Goal: Information Seeking & Learning: Learn about a topic

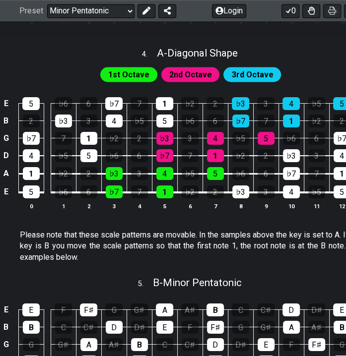
scroll to position [893, 0]
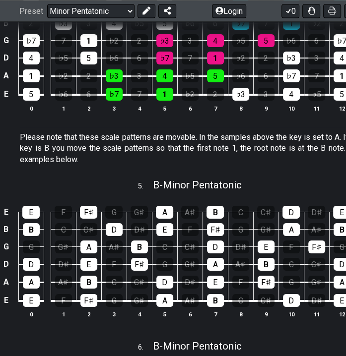
click at [115, 101] on div "♭7" at bounding box center [114, 94] width 17 height 13
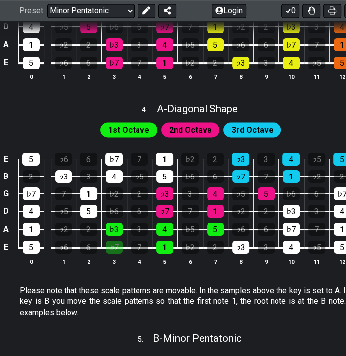
scroll to position [744, 0]
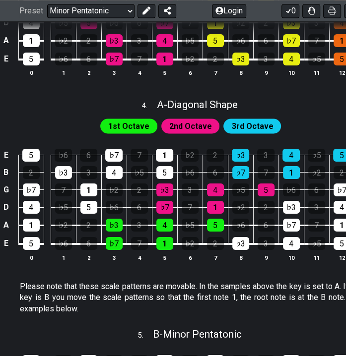
click at [114, 250] on div "♭7" at bounding box center [114, 243] width 17 height 13
click at [118, 179] on div "4" at bounding box center [114, 172] width 17 height 13
click at [125, 133] on span "1st Octave" at bounding box center [128, 126] width 41 height 14
click at [185, 133] on span "2nd Octave" at bounding box center [190, 126] width 43 height 14
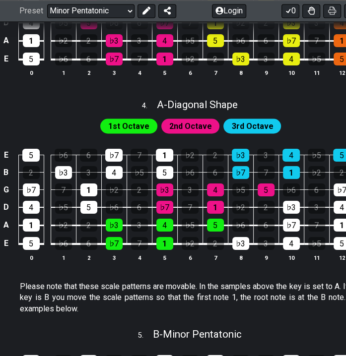
click at [256, 135] on div "1st Octave 2nd Octave 3rd Octave" at bounding box center [190, 126] width 185 height 19
drag, startPoint x: 192, startPoint y: 299, endPoint x: 206, endPoint y: 299, distance: 13.9
click at [206, 275] on div "E 5 ♭6 6 ♭7 7 1 ♭2 2 ♭3 3 4 ♭5 5 ♭6 6 ♭7 B 2 ♭3 3 4 ♭5 5 ♭6 6 ♭7 7 1 ♭2 2 ♭3 3 …" at bounding box center [190, 204] width 381 height 139
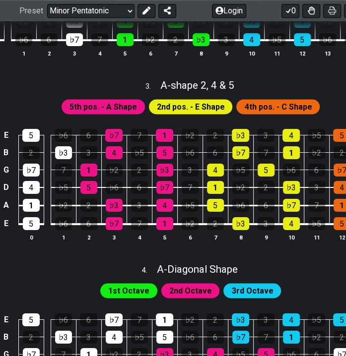
scroll to position [595, 0]
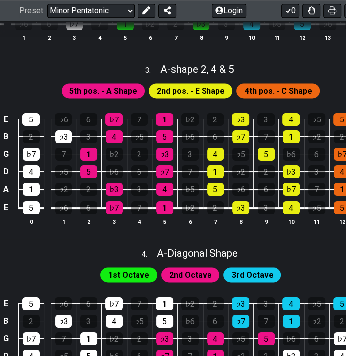
drag, startPoint x: 143, startPoint y: 265, endPoint x: 155, endPoint y: 265, distance: 11.9
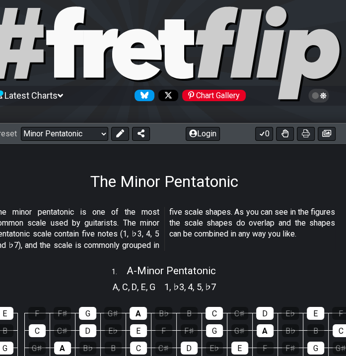
scroll to position [0, 26]
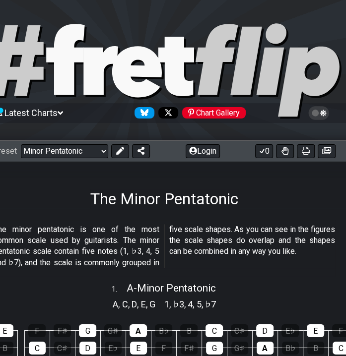
click at [96, 148] on select "Welcome to #fretflip! Initial Preset Custom Preset Minor Pentatonic Major Penta…" at bounding box center [64, 151] width 87 height 14
click at [212, 229] on p "The minor pentatonic is one of the most common scale used by guitarists. The mi…" at bounding box center [164, 246] width 341 height 45
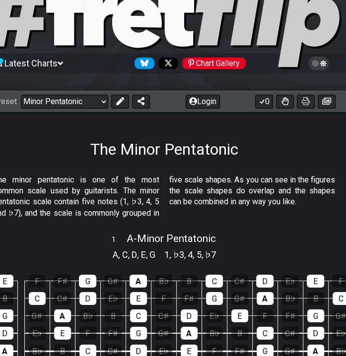
scroll to position [198, 26]
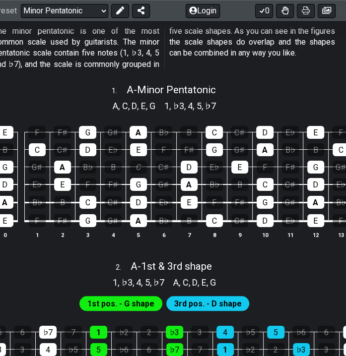
click at [141, 173] on div "C" at bounding box center [138, 167] width 17 height 13
click at [140, 171] on div "C" at bounding box center [138, 167] width 17 height 13
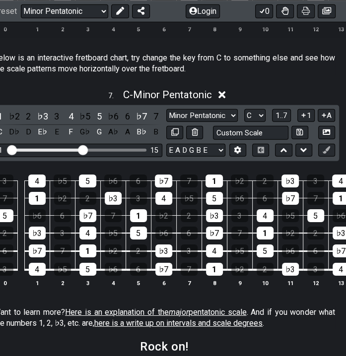
scroll to position [1389, 26]
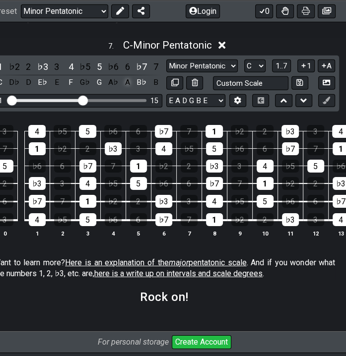
click at [131, 89] on div "A" at bounding box center [127, 82] width 13 height 13
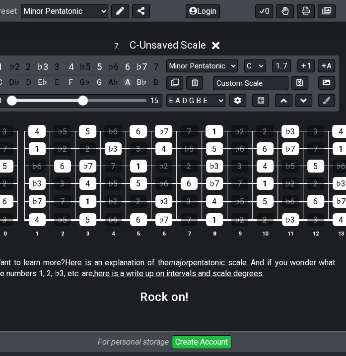
click at [131, 89] on div "A" at bounding box center [127, 82] width 13 height 13
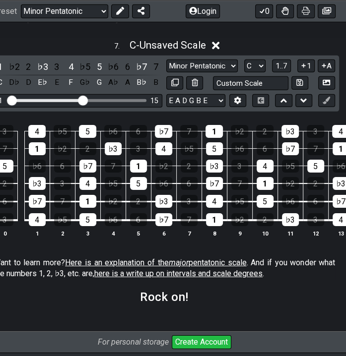
drag, startPoint x: 195, startPoint y: 352, endPoint x: 183, endPoint y: 352, distance: 12.4
click at [183, 314] on section "Rock on!" at bounding box center [164, 301] width 381 height 26
click at [210, 108] on select "E A D G B E E A D G B E E A D G B E B E A D F♯ B A D G C E A D A D G B E E♭ A♭ …" at bounding box center [195, 100] width 59 height 13
click at [246, 252] on div "E 3 4 ♭5 5 ♭6 6 ♭7 7 1 ♭2 2 ♭3 3 4 ♭5 5 B 7 1 ♭2 2 ♭3 3 4 ♭5 5 ♭6 6 ♭7 7 1 ♭2 2…" at bounding box center [164, 181] width 381 height 139
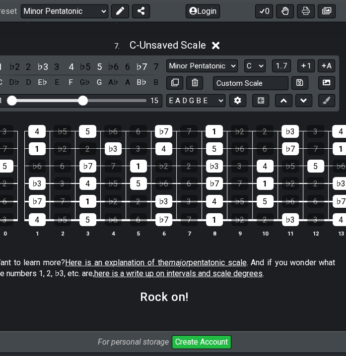
scroll to position [0, 0]
click at [219, 73] on select "Minor Pentatonic New Scale Minor Pentatonic Major Pentatonic Minor Blues Major …" at bounding box center [201, 66] width 71 height 13
click at [166, 73] on select "Minor Pentatonic New Scale Minor Pentatonic Major Pentatonic Minor Blues Major …" at bounding box center [201, 66] width 71 height 13
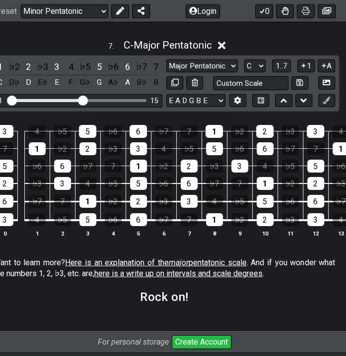
click at [216, 105] on div "1 ♭2 2 ♭3 3 4 ♭5 5 ♭6 6 ♭7 7 C D♭ D E♭ E F G♭ G A♭ A B♭ B Minor Pentatonic New …" at bounding box center [164, 84] width 349 height 56
click at [219, 73] on select "Minor Pentatonic New Scale Minor Pentatonic Major Pentatonic Minor Blues Major …" at bounding box center [201, 66] width 71 height 13
select select "Minor Pentatonic"
click at [166, 73] on select "Minor Pentatonic New Scale Minor Pentatonic Major Pentatonic Minor Blues Major …" at bounding box center [201, 66] width 71 height 13
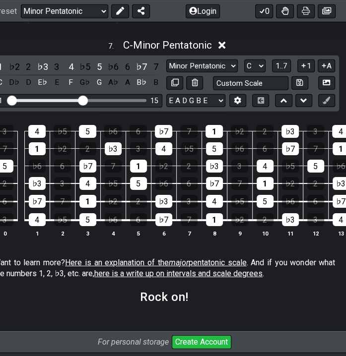
click at [259, 73] on select "A♭ A A♯ B♭ B C C♯ D♭ D D♯ E♭ E F F♯ G♭ G G♯" at bounding box center [254, 66] width 21 height 13
select select "A"
click at [244, 73] on select "A♭ A A♯ B♭ B C C♯ D♭ D D♯ E♭ E F F♯ G♭ G G♯" at bounding box center [254, 66] width 21 height 13
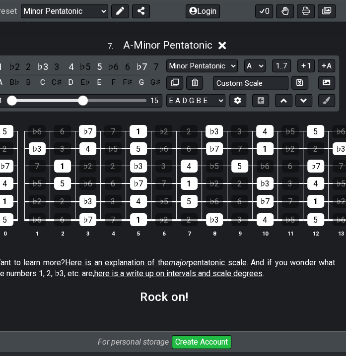
click at [205, 73] on select "Minor Pentatonic New Scale Minor Pentatonic Major Pentatonic Minor Blues Major …" at bounding box center [201, 66] width 71 height 13
select select "Major Pentatonic"
click at [166, 73] on select "Minor Pentatonic New Scale Minor Pentatonic Major Pentatonic Minor Blues Major …" at bounding box center [201, 66] width 71 height 13
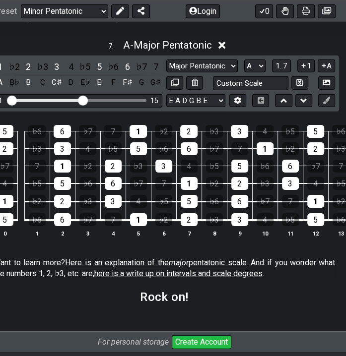
click at [256, 73] on select "A♭ A A♯ B♭ B C C♯ D♭ D D♯ E♭ E F F♯ G♭ G G♯" at bounding box center [254, 66] width 21 height 13
click at [244, 73] on select "A♭ A A♯ B♭ B C C♯ D♭ D D♯ E♭ E F F♯ G♭ G G♯" at bounding box center [254, 66] width 21 height 13
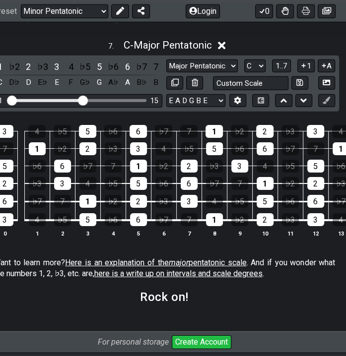
click at [260, 73] on select "A♭ A A♯ B♭ B C C♯ D♭ D D♯ E♭ E F F♯ G♭ G G♯" at bounding box center [254, 66] width 21 height 13
select select "A"
click at [244, 73] on select "A♭ A A♯ B♭ B C C♯ D♭ D D♯ E♭ E F F♯ G♭ G G♯" at bounding box center [254, 66] width 21 height 13
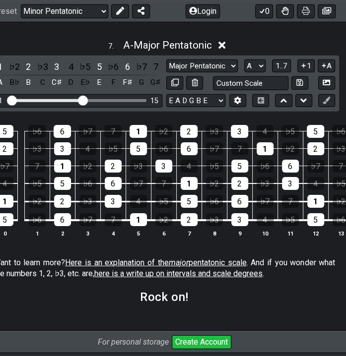
click at [258, 73] on select "A♭ A A♯ B♭ B C C♯ D♭ D D♯ E♭ E F F♯ G♭ G G♯" at bounding box center [254, 66] width 21 height 13
click at [191, 73] on select "Minor Pentatonic New Scale Minor Pentatonic Major Pentatonic Minor Blues Major …" at bounding box center [201, 66] width 71 height 13
click at [166, 73] on select "Minor Pentatonic New Scale Minor Pentatonic Major Pentatonic Minor Blues Major …" at bounding box center [201, 66] width 71 height 13
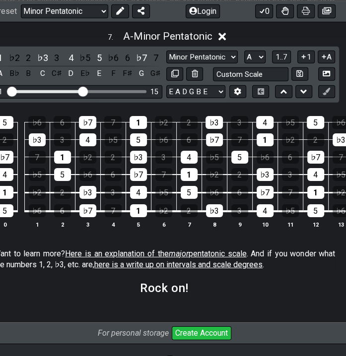
scroll to position [1369, 26]
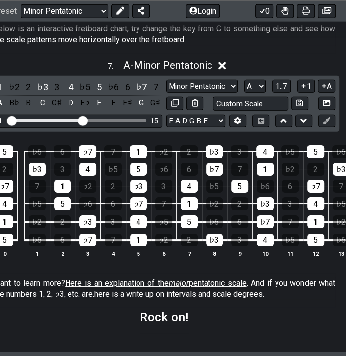
click at [205, 93] on select "Minor Pentatonic New Scale Minor Pentatonic Major Pentatonic Minor Blues Major …" at bounding box center [201, 86] width 71 height 13
select select "Major Pentatonic"
click at [166, 93] on select "Minor Pentatonic New Scale Minor Pentatonic Major Pentatonic Minor Blues Major …" at bounding box center [201, 86] width 71 height 13
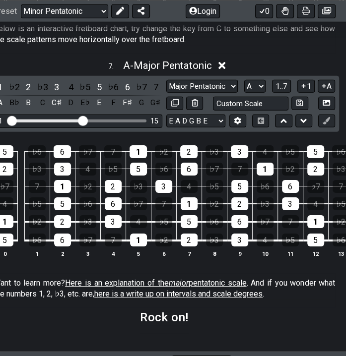
drag, startPoint x: 252, startPoint y: 135, endPoint x: 252, endPoint y: 141, distance: 6.0
click at [252, 93] on select "A♭ A A♯ B♭ B C C♯ D♭ D D♯ E♭ E F F♯ G♭ G G♯" at bounding box center [254, 86] width 21 height 13
select select "C"
click at [244, 93] on select "A♭ A A♯ B♭ B C C♯ D♭ D D♯ E♭ E F F♯ G♭ G G♯" at bounding box center [254, 86] width 21 height 13
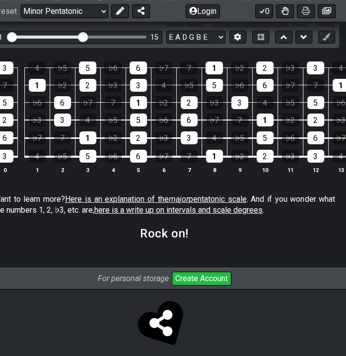
scroll to position [1418, 26]
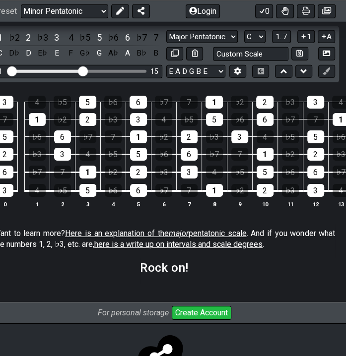
click at [201, 44] on select "Minor Pentatonic New Scale Minor Pentatonic Major Pentatonic Minor Blues Major …" at bounding box center [201, 36] width 71 height 13
select select "Minor Pentatonic"
click at [166, 44] on select "Minor Pentatonic New Scale Minor Pentatonic Major Pentatonic Minor Blues Major …" at bounding box center [201, 36] width 71 height 13
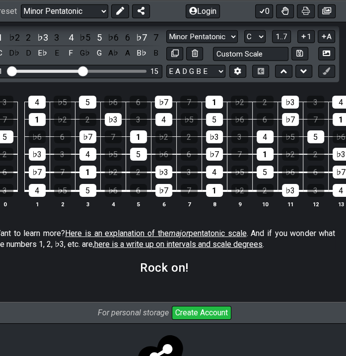
click at [248, 44] on select "A♭ A A♯ B♭ B C C♯ D♭ D D♯ E♭ E F F♯ G♭ G G♯" at bounding box center [254, 36] width 21 height 13
select select "A"
click at [244, 44] on select "A♭ A A♯ B♭ B C C♯ D♭ D D♯ E♭ E F F♯ G♭ G G♯" at bounding box center [254, 36] width 21 height 13
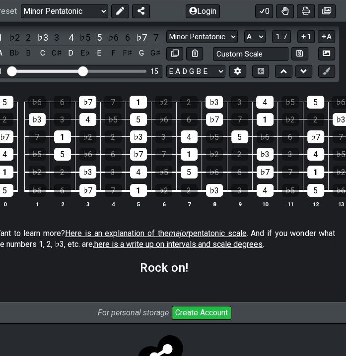
click at [195, 44] on select "Minor Pentatonic New Scale Minor Pentatonic Major Pentatonic Minor Blues Major …" at bounding box center [201, 36] width 71 height 13
select select "Major Pentatonic"
click at [166, 44] on select "Minor Pentatonic New Scale Minor Pentatonic Major Pentatonic Minor Blues Major …" at bounding box center [201, 36] width 71 height 13
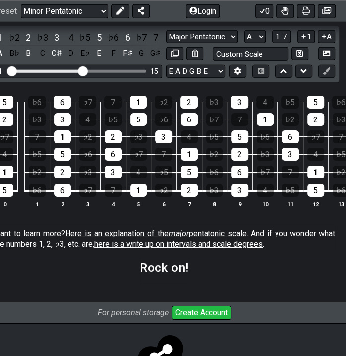
click at [262, 44] on select "A♭ A A♯ B♭ B C C♯ D♭ D D♯ E♭ E F F♯ G♭ G G♯" at bounding box center [254, 36] width 21 height 13
select select "C"
click at [244, 44] on select "A♭ A A♯ B♭ B C C♯ D♭ D D♯ E♭ E F F♯ G♭ G G♯" at bounding box center [254, 36] width 21 height 13
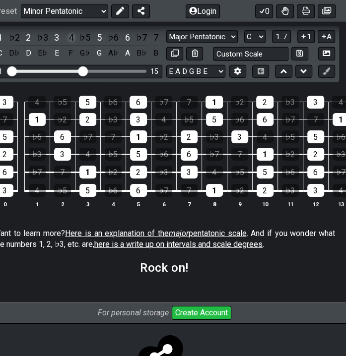
click at [68, 44] on div "4" at bounding box center [70, 37] width 13 height 13
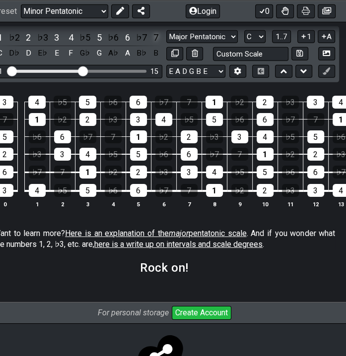
click at [157, 44] on div "7" at bounding box center [155, 37] width 13 height 13
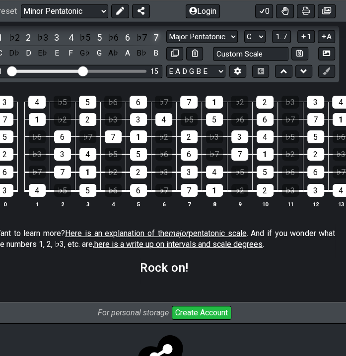
click at [157, 44] on div "7" at bounding box center [155, 37] width 13 height 13
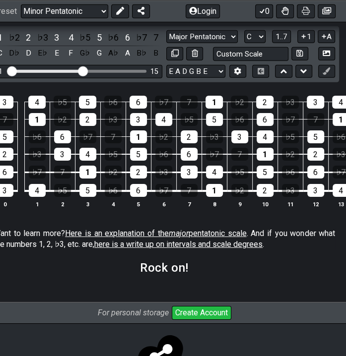
click at [159, 60] on div "1 ♭2 2 ♭3 3 4 ♭5 5 ♭6 6 ♭7 7 C D♭ D E♭ E F G♭ G A♭ A B♭ B" at bounding box center [78, 45] width 169 height 29
click at [157, 44] on div "7" at bounding box center [155, 37] width 13 height 13
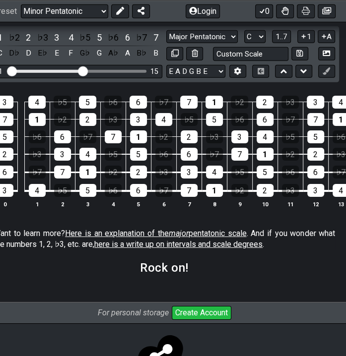
click at [183, 44] on select "Minor Pentatonic New Scale Minor Pentatonic Major Pentatonic Minor Blues Major …" at bounding box center [201, 36] width 71 height 13
select select "Minor Pentatonic"
click at [166, 44] on select "Minor Pentatonic New Scale Minor Pentatonic Major Pentatonic Minor Blues Major …" at bounding box center [201, 36] width 71 height 13
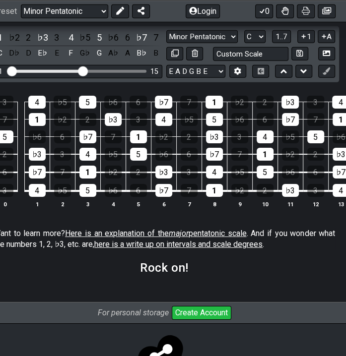
click at [252, 44] on select "A♭ A A♯ B♭ B C C♯ D♭ D D♯ E♭ E F F♯ G♭ G G♯" at bounding box center [254, 36] width 21 height 13
select select "A"
click at [244, 44] on select "A♭ A A♯ B♭ B C C♯ D♭ D D♯ E♭ E F F♯ G♭ G G♯" at bounding box center [254, 36] width 21 height 13
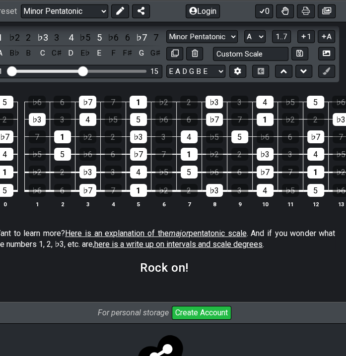
click at [220, 197] on div "♭3" at bounding box center [214, 190] width 17 height 13
click at [211, 44] on select "Minor Pentatonic New Scale Minor Pentatonic Major Pentatonic Minor Blues Major …" at bounding box center [201, 36] width 71 height 13
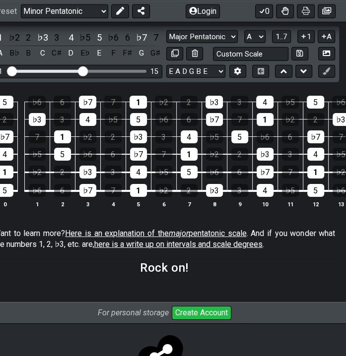
click at [166, 44] on select "Minor Pentatonic New Scale Minor Pentatonic Major Pentatonic Minor Blues Major …" at bounding box center [201, 36] width 71 height 13
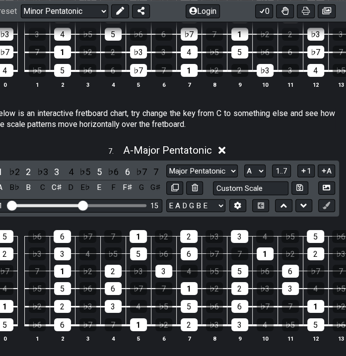
scroll to position [1319, 26]
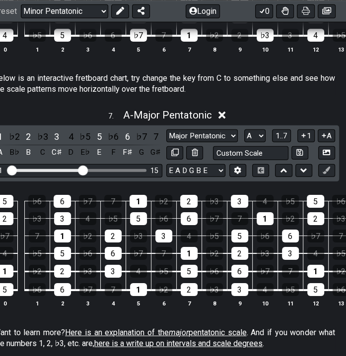
click at [276, 140] on span "1..7" at bounding box center [281, 135] width 12 height 9
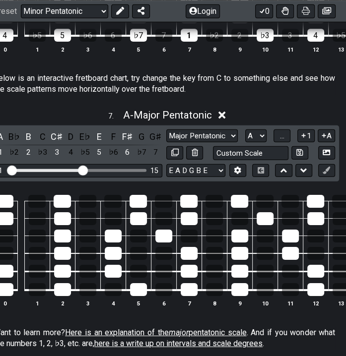
click at [280, 140] on span "..." at bounding box center [281, 135] width 4 height 9
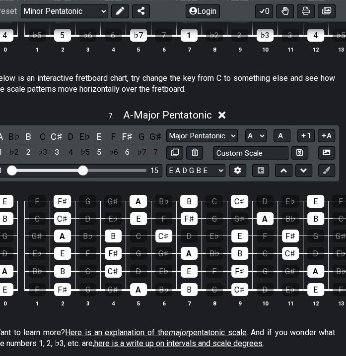
click at [304, 137] on icon at bounding box center [304, 135] width 4 height 4
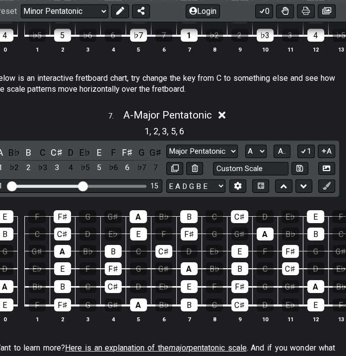
click at [307, 158] on button "1" at bounding box center [305, 151] width 17 height 13
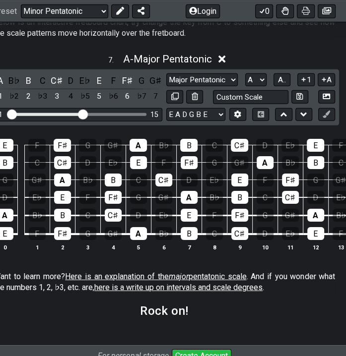
scroll to position [1369, 26]
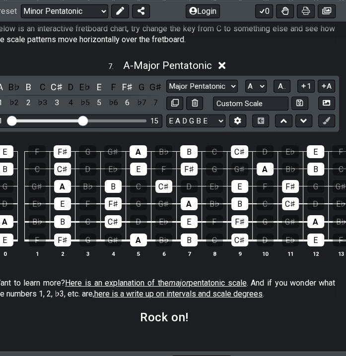
click at [306, 93] on button "1" at bounding box center [305, 86] width 17 height 13
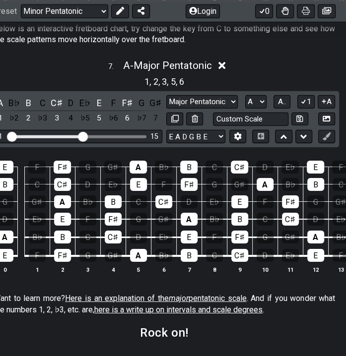
click at [306, 109] on button "1" at bounding box center [305, 101] width 17 height 13
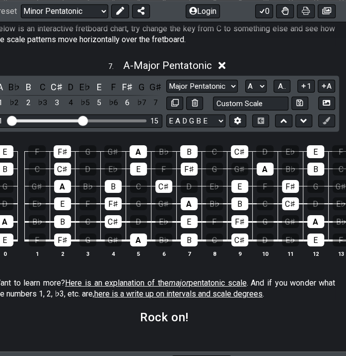
click at [323, 88] on icon at bounding box center [323, 86] width 4 height 4
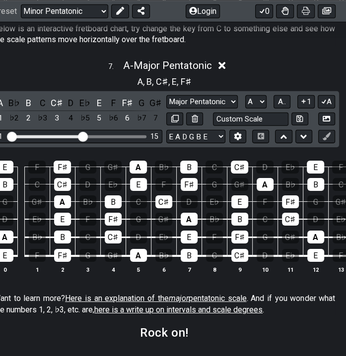
click at [225, 109] on select "Minor Pentatonic New Scale Minor Pentatonic Major Pentatonic Minor Blues Major …" at bounding box center [201, 101] width 71 height 13
select select "Minor Pentatonic"
click at [166, 109] on select "Minor Pentatonic New Scale Minor Pentatonic Major Pentatonic Minor Blues Major …" at bounding box center [201, 101] width 71 height 13
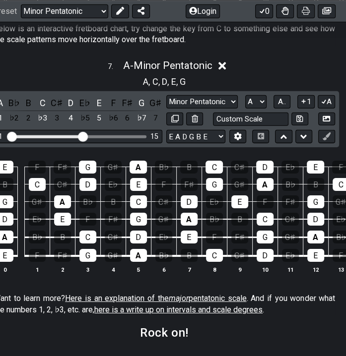
scroll to position [1418, 26]
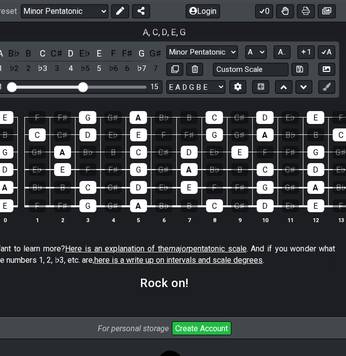
click at [303, 56] on icon at bounding box center [303, 51] width 9 height 7
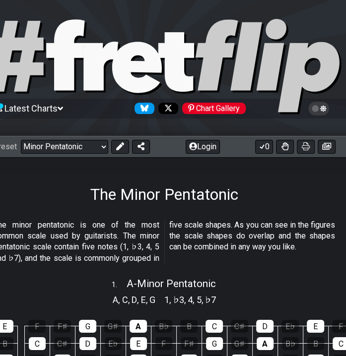
scroll to position [0, 26]
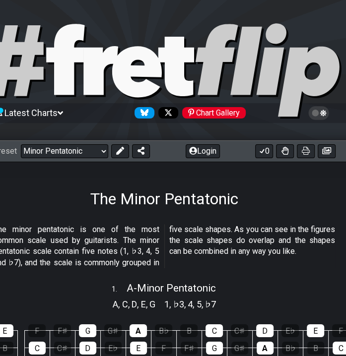
click at [97, 154] on select "Welcome to #fretflip! Initial Preset Custom Preset Minor Pentatonic Major Penta…" at bounding box center [64, 151] width 87 height 14
click at [21, 144] on select "Welcome to #fretflip! Initial Preset Custom Preset Minor Pentatonic Major Penta…" at bounding box center [64, 151] width 87 height 14
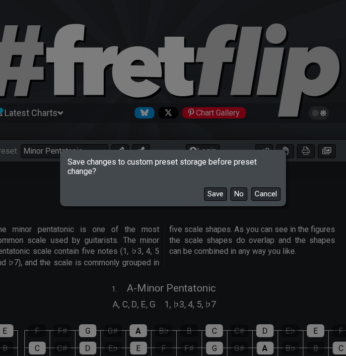
click at [247, 189] on div "Save No Cancel" at bounding box center [173, 190] width 222 height 29
click at [245, 192] on button "No" at bounding box center [238, 194] width 17 height 13
select select "/major-pentatonic"
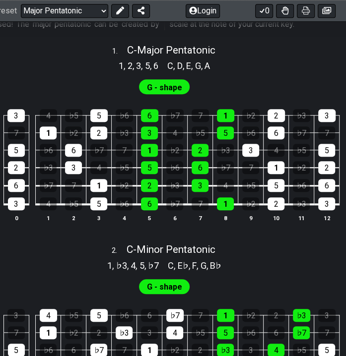
scroll to position [381, 26]
